Goal: Information Seeking & Learning: Learn about a topic

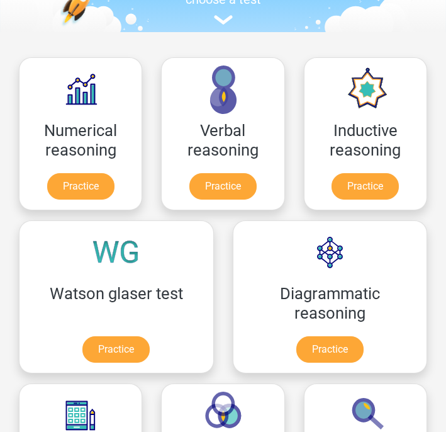
scroll to position [147, 0]
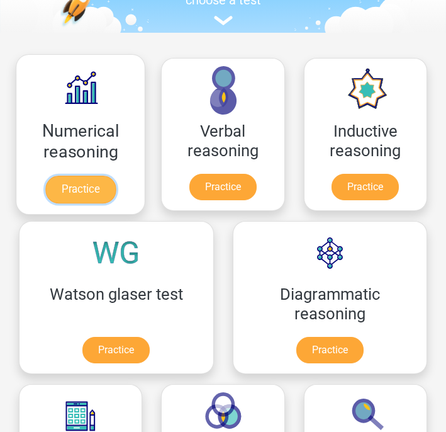
click at [80, 190] on link "Practice" at bounding box center [80, 190] width 71 height 28
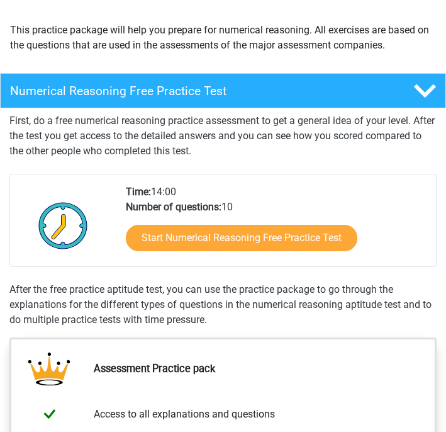
scroll to position [152, 0]
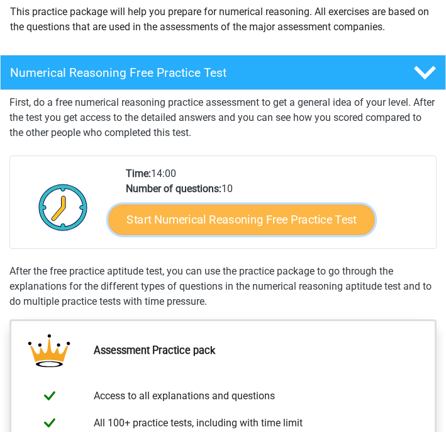
click at [201, 220] on link "Start Numerical Reasoning Free Practice Test" at bounding box center [242, 220] width 266 height 30
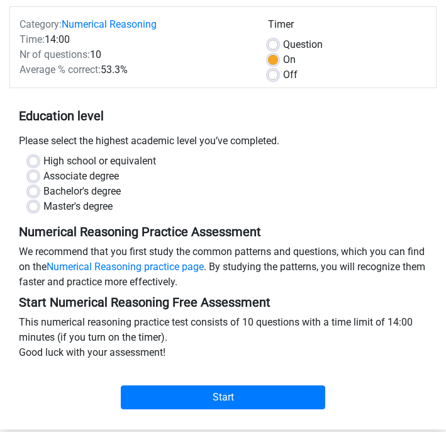
scroll to position [144, 0]
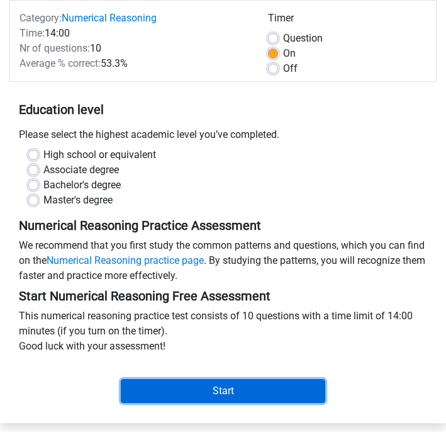
click at [207, 380] on input "Start" at bounding box center [223, 391] width 205 height 24
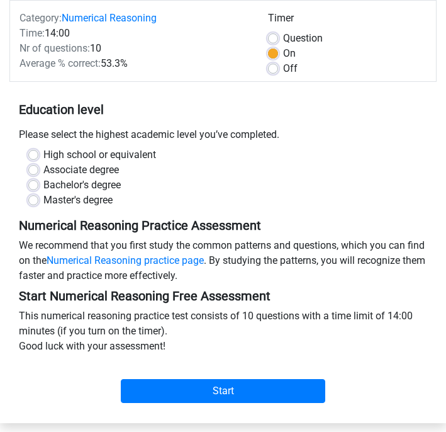
drag, startPoint x: 131, startPoint y: 196, endPoint x: 109, endPoint y: 196, distance: 22.0
click at [120, 196] on div "Master's degree" at bounding box center [223, 200] width 390 height 15
click at [109, 196] on label "Master's degree" at bounding box center [77, 200] width 69 height 15
click at [38, 196] on input "Master's degree" at bounding box center [33, 199] width 10 height 13
radio input "true"
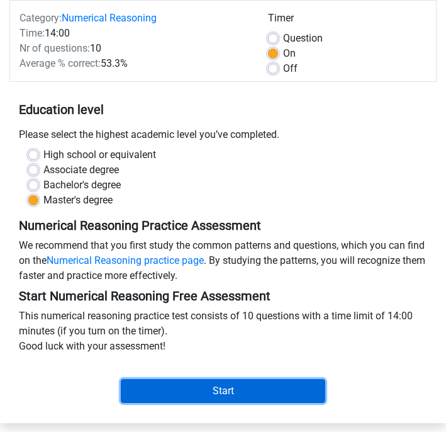
click at [192, 394] on input "Start" at bounding box center [223, 391] width 205 height 24
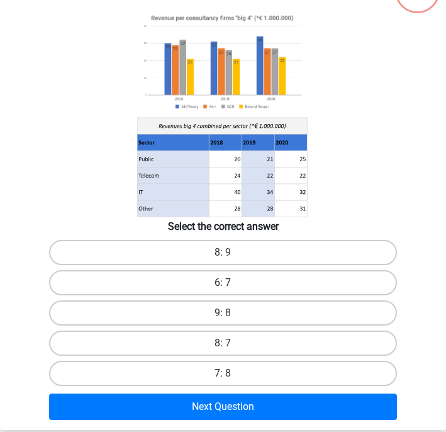
scroll to position [92, 0]
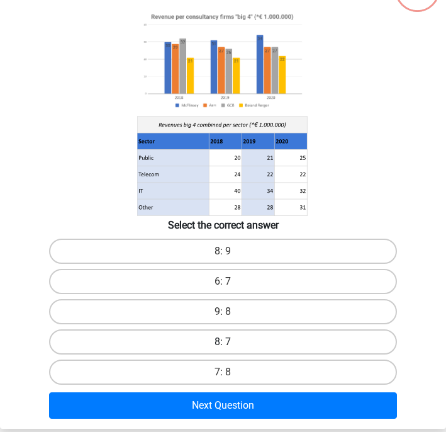
click at [215, 333] on label "8: 7" at bounding box center [223, 341] width 348 height 25
click at [224, 342] on input "8: 7" at bounding box center [228, 346] width 8 height 8
radio input "true"
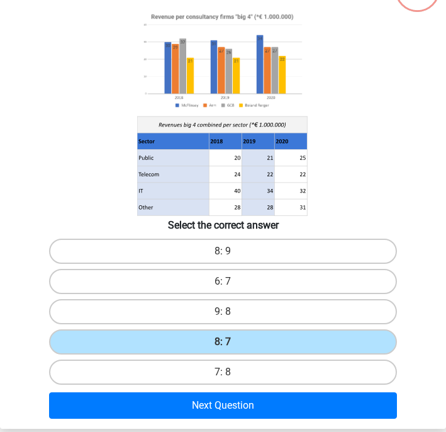
click at [226, 421] on div "Next Question" at bounding box center [223, 407] width 445 height 31
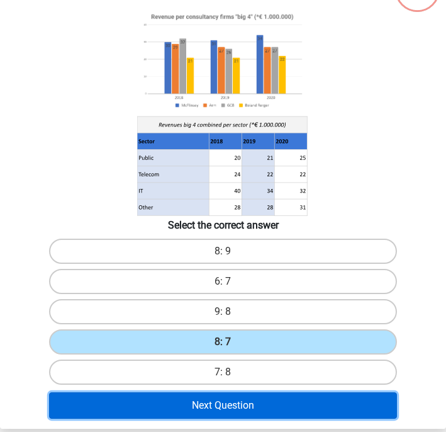
click at [222, 412] on button "Next Question" at bounding box center [223, 405] width 348 height 26
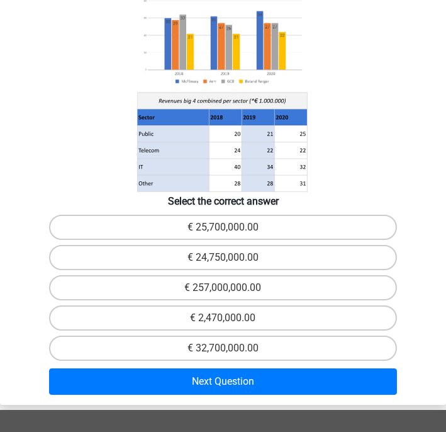
scroll to position [180, 0]
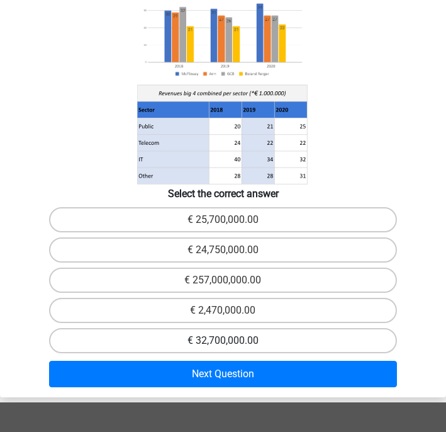
click at [232, 328] on label "€ 32,700,000.00" at bounding box center [223, 340] width 348 height 25
click at [232, 341] on input "€ 32,700,000.00" at bounding box center [228, 345] width 8 height 8
radio input "true"
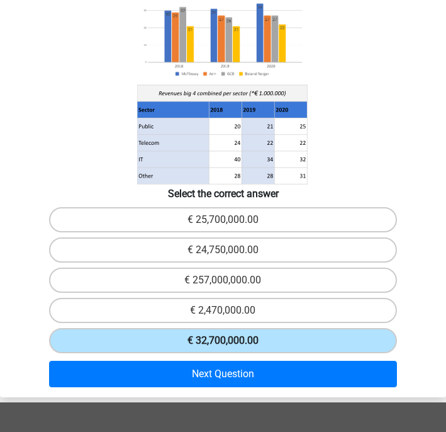
click at [231, 331] on label "€ 32,700,000.00" at bounding box center [223, 340] width 348 height 25
click at [231, 341] on input "€ 32,700,000.00" at bounding box center [228, 345] width 8 height 8
click at [231, 334] on div "€ 32,700,000.00" at bounding box center [223, 341] width 445 height 30
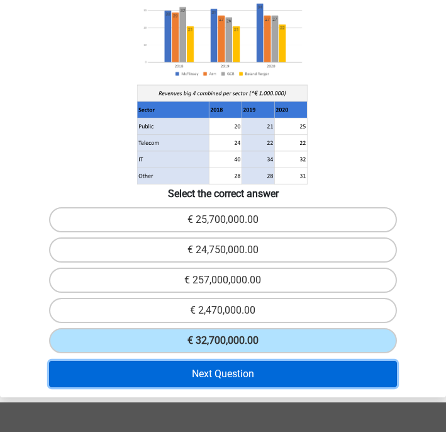
click at [231, 361] on button "Next Question" at bounding box center [223, 374] width 348 height 26
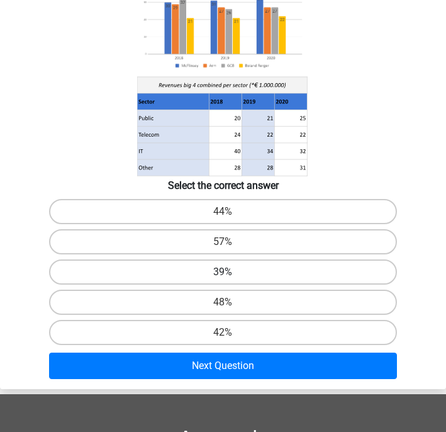
scroll to position [156, 0]
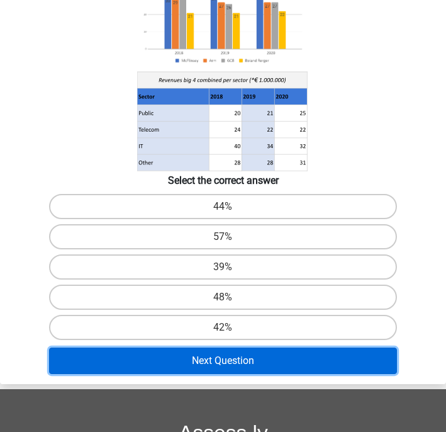
click at [234, 362] on button "Next Question" at bounding box center [223, 361] width 348 height 26
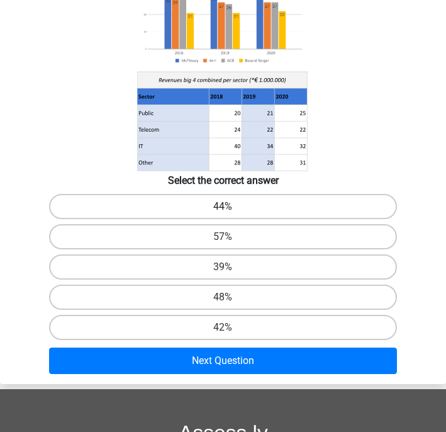
click at [239, 210] on label "44%" at bounding box center [223, 206] width 348 height 25
click at [232, 210] on input "44%" at bounding box center [228, 211] width 8 height 8
radio input "true"
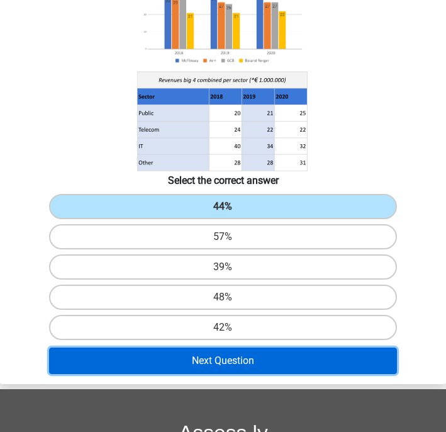
click at [232, 370] on button "Next Question" at bounding box center [223, 361] width 348 height 26
click at [226, 353] on button "Next Question" at bounding box center [223, 361] width 348 height 26
click at [226, 358] on button "Next Question" at bounding box center [223, 361] width 348 height 26
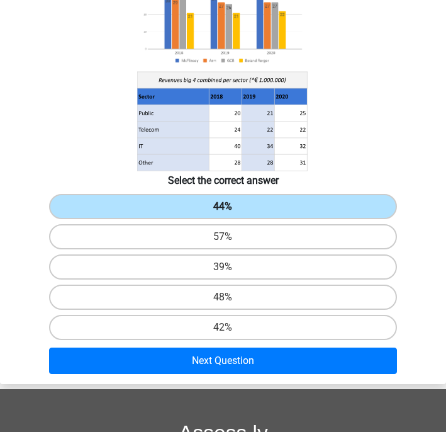
click at [221, 214] on label "44%" at bounding box center [223, 206] width 348 height 25
click at [224, 214] on input "44%" at bounding box center [228, 211] width 8 height 8
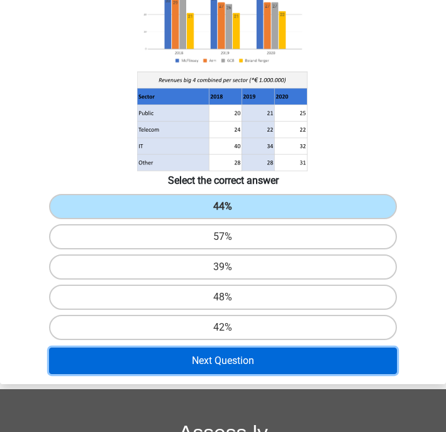
click at [228, 360] on button "Next Question" at bounding box center [223, 361] width 348 height 26
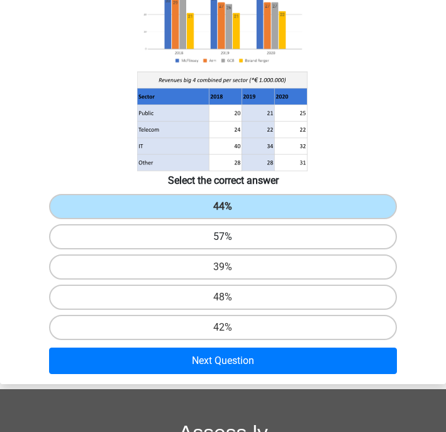
click at [244, 247] on label "57%" at bounding box center [223, 236] width 348 height 25
click at [232, 245] on input "57%" at bounding box center [228, 241] width 8 height 8
radio input "true"
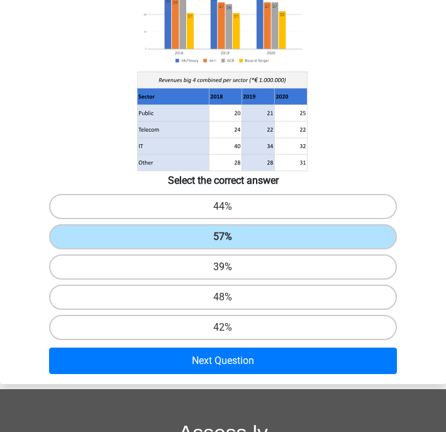
click at [244, 259] on label "39%" at bounding box center [223, 266] width 348 height 25
click at [232, 267] on input "39%" at bounding box center [228, 271] width 8 height 8
radio input "true"
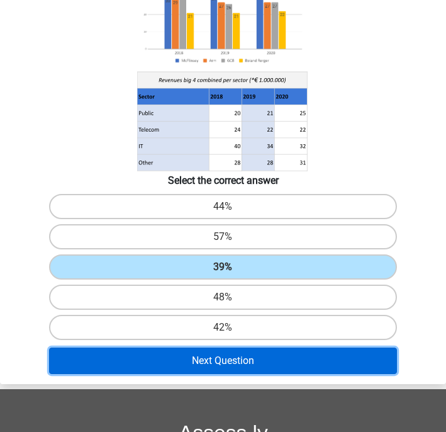
click at [230, 361] on button "Next Question" at bounding box center [223, 361] width 348 height 26
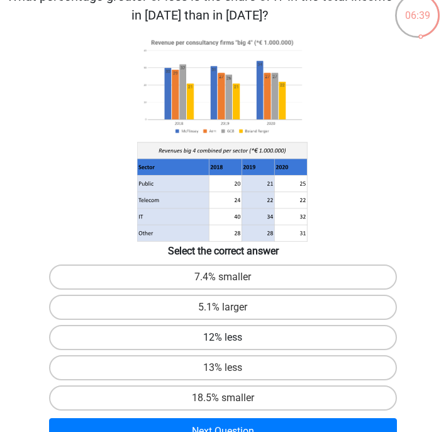
scroll to position [0, 0]
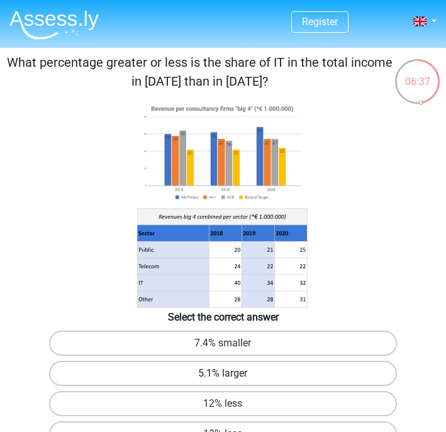
click at [256, 377] on label "5.1% larger" at bounding box center [223, 373] width 348 height 25
click at [232, 377] on input "5.1% larger" at bounding box center [228, 377] width 8 height 8
radio input "true"
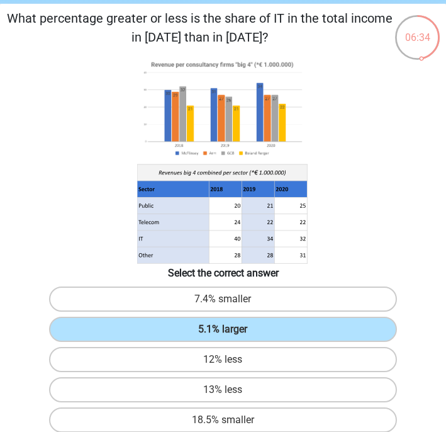
scroll to position [61, 0]
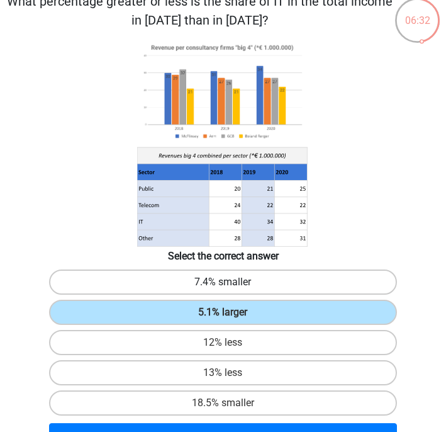
click at [271, 280] on label "7.4% smaller" at bounding box center [223, 281] width 348 height 25
click at [232, 282] on input "7.4% smaller" at bounding box center [228, 286] width 8 height 8
radio input "true"
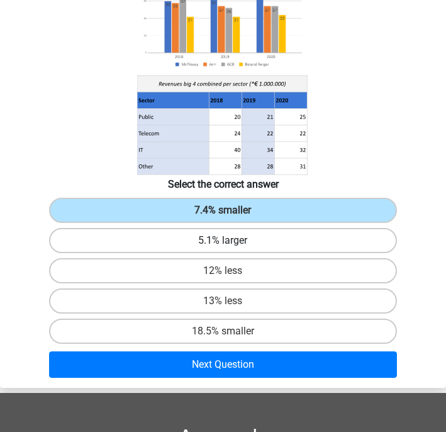
scroll to position [155, 0]
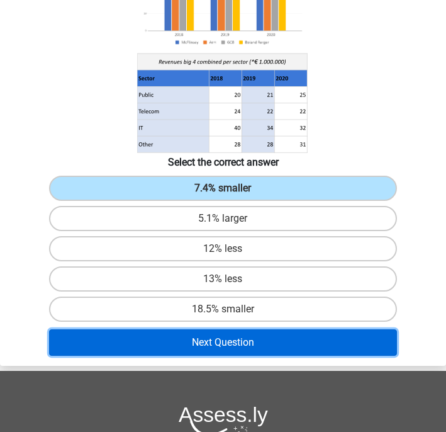
click at [300, 350] on button "Next Question" at bounding box center [223, 342] width 348 height 26
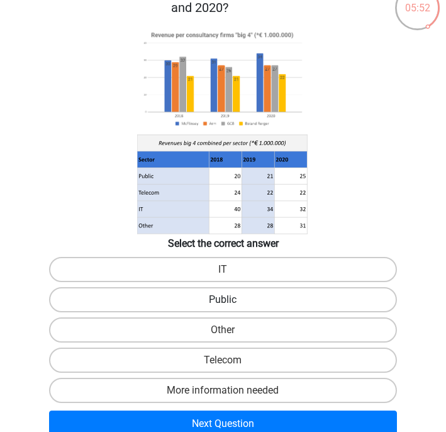
scroll to position [74, 0]
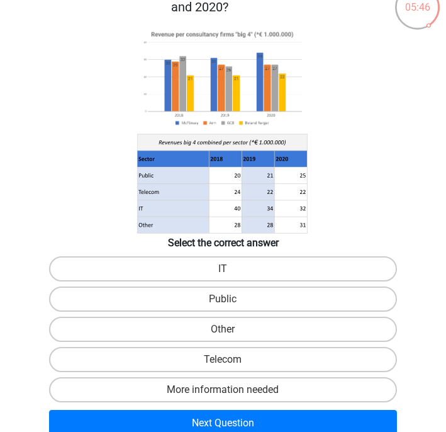
click at [230, 281] on div "IT" at bounding box center [223, 269] width 445 height 30
click at [217, 279] on label "IT" at bounding box center [223, 268] width 348 height 25
click at [224, 277] on input "IT" at bounding box center [228, 273] width 8 height 8
radio input "true"
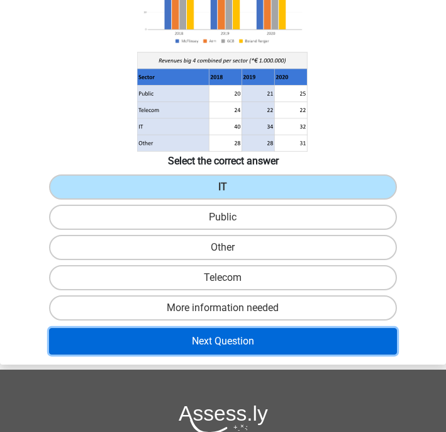
click at [225, 353] on button "Next Question" at bounding box center [223, 341] width 348 height 26
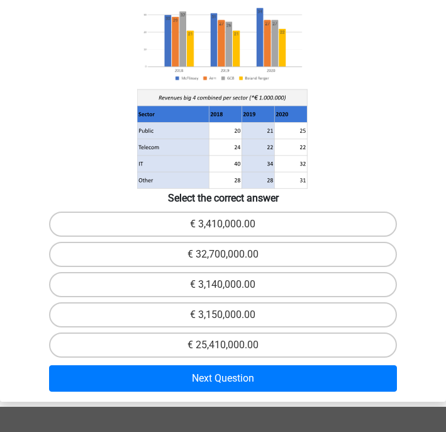
scroll to position [300, 0]
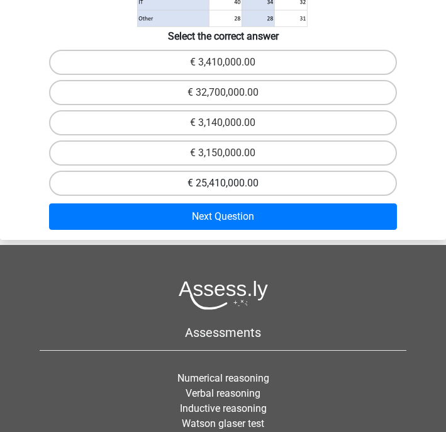
click at [229, 182] on label "€ 25,410,000.00" at bounding box center [223, 183] width 348 height 25
click at [229, 183] on input "€ 25,410,000.00" at bounding box center [228, 187] width 8 height 8
radio input "true"
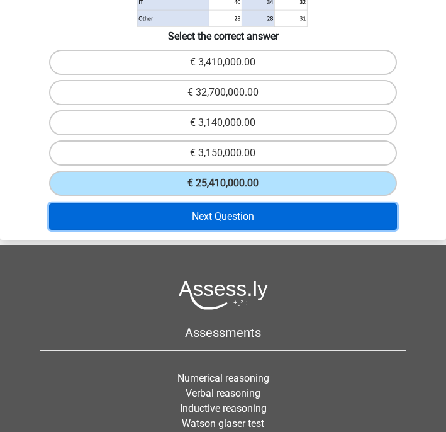
click at [229, 225] on button "Next Question" at bounding box center [223, 216] width 348 height 26
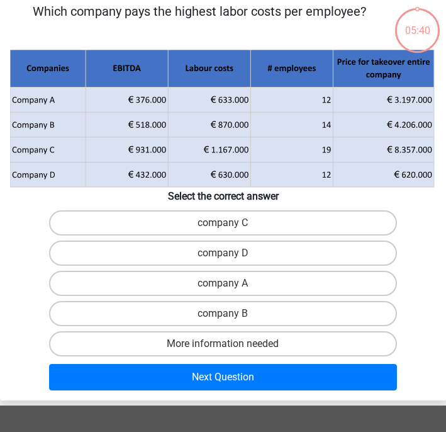
scroll to position [48, 0]
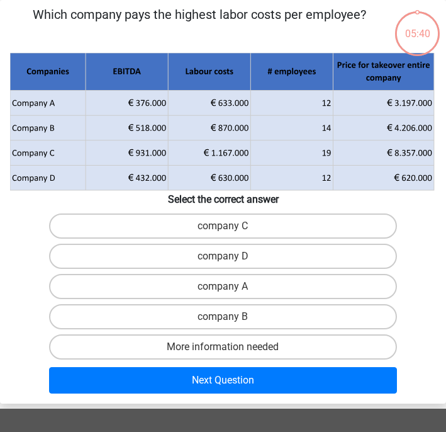
click at [224, 241] on div "company D" at bounding box center [223, 256] width 445 height 30
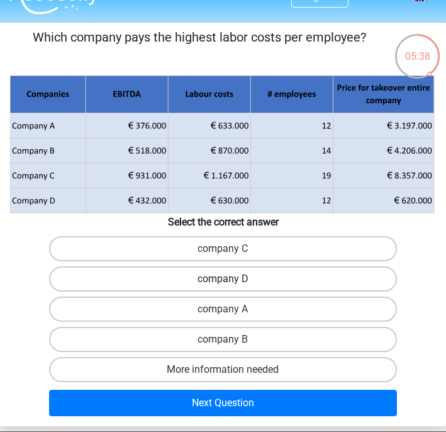
scroll to position [27, 0]
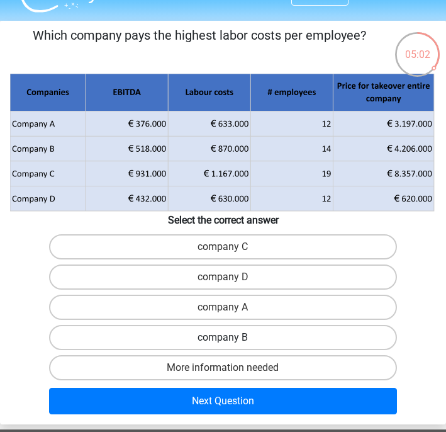
click at [237, 341] on label "company B" at bounding box center [223, 337] width 348 height 25
click at [232, 341] on input "company B" at bounding box center [228, 341] width 8 height 8
radio input "true"
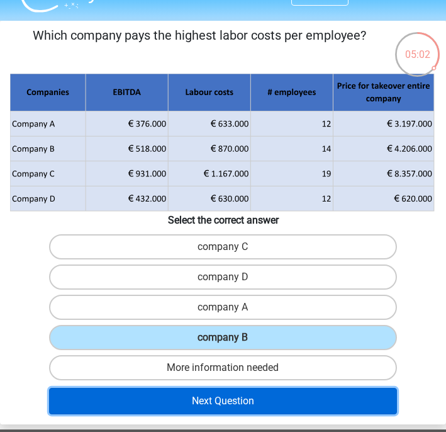
click at [237, 412] on button "Next Question" at bounding box center [223, 401] width 348 height 26
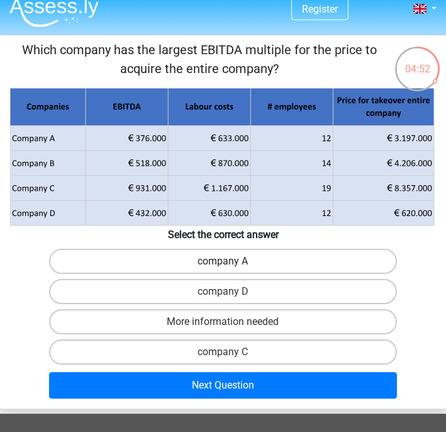
scroll to position [10, 0]
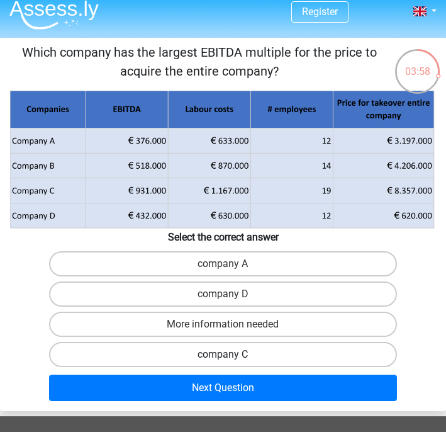
click at [201, 358] on label "company C" at bounding box center [223, 354] width 348 height 25
click at [224, 358] on input "company C" at bounding box center [228, 358] width 8 height 8
radio input "true"
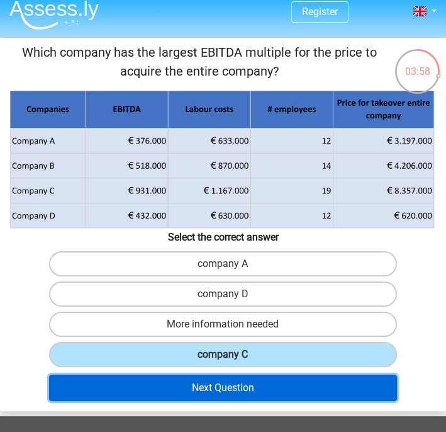
click at [195, 385] on button "Next Question" at bounding box center [223, 388] width 348 height 26
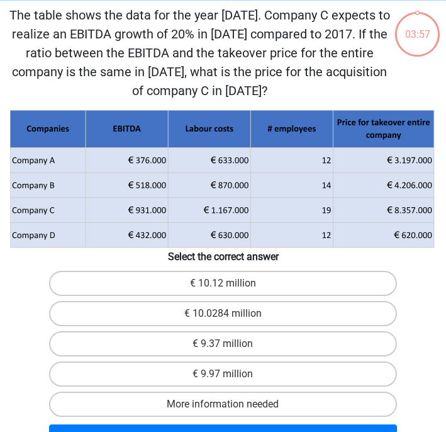
scroll to position [48, 0]
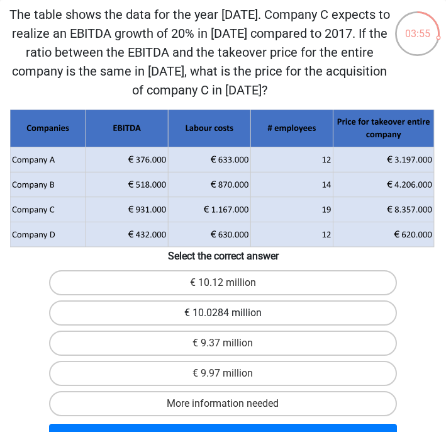
click at [215, 309] on label "€ 10.0284 million" at bounding box center [223, 312] width 348 height 25
click at [224, 313] on input "€ 10.0284 million" at bounding box center [228, 317] width 8 height 8
radio input "true"
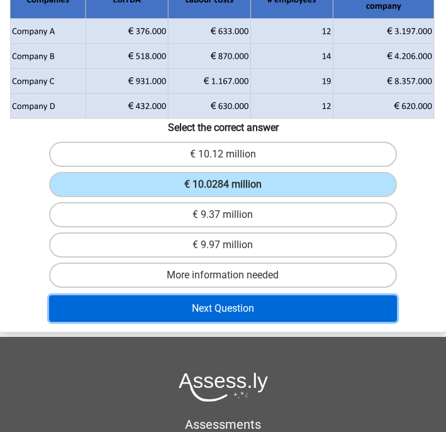
click at [201, 315] on button "Next Question" at bounding box center [223, 308] width 348 height 26
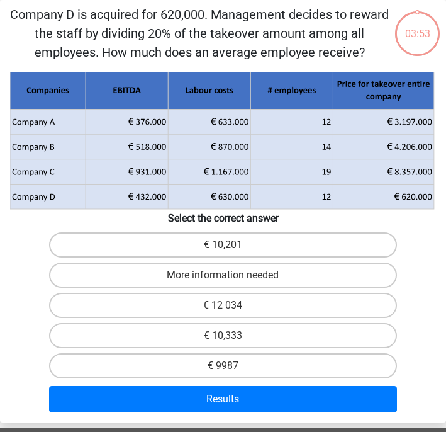
click at [201, 319] on div "€ 12 034" at bounding box center [223, 305] width 445 height 30
click at [196, 310] on label "€ 12 034" at bounding box center [223, 305] width 348 height 25
click at [224, 310] on input "€ 12 034" at bounding box center [228, 309] width 8 height 8
radio input "true"
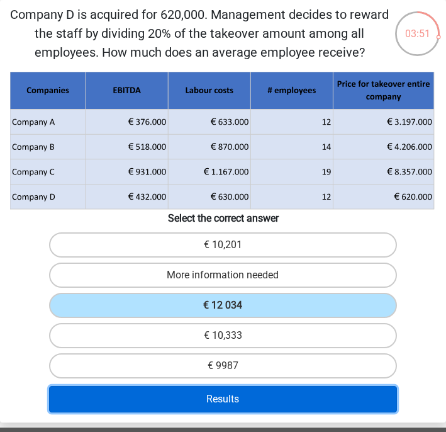
click at [197, 398] on button "Results" at bounding box center [223, 399] width 348 height 26
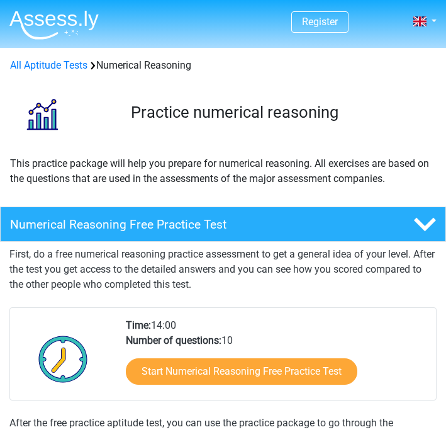
scroll to position [152, 0]
